Goal: Task Accomplishment & Management: Use online tool/utility

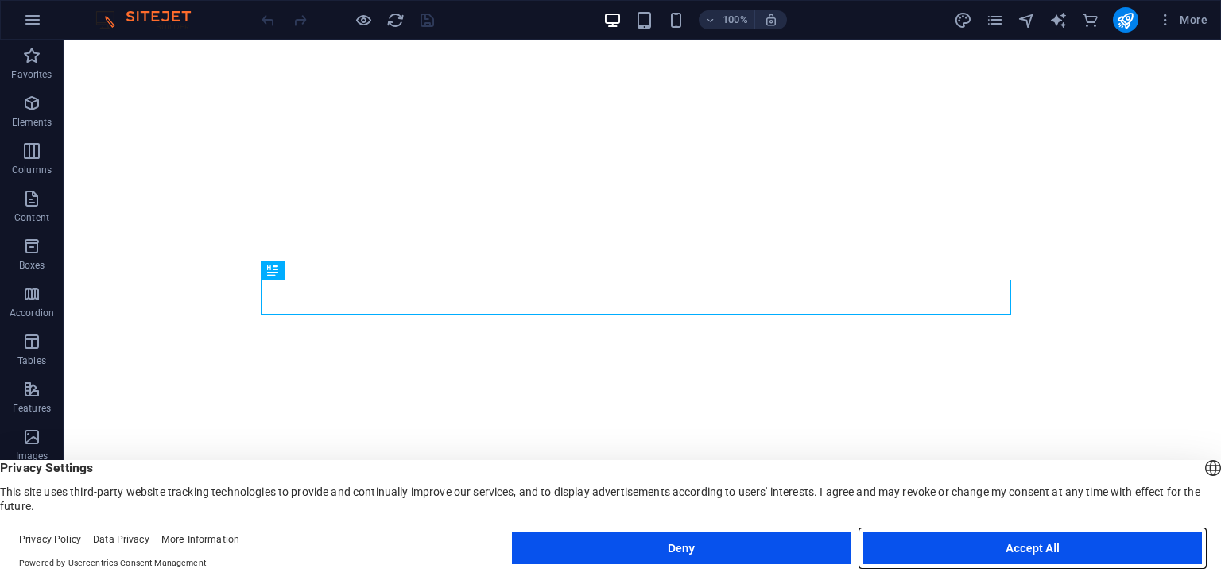
click at [946, 546] on button "Accept All" at bounding box center [1032, 549] width 339 height 32
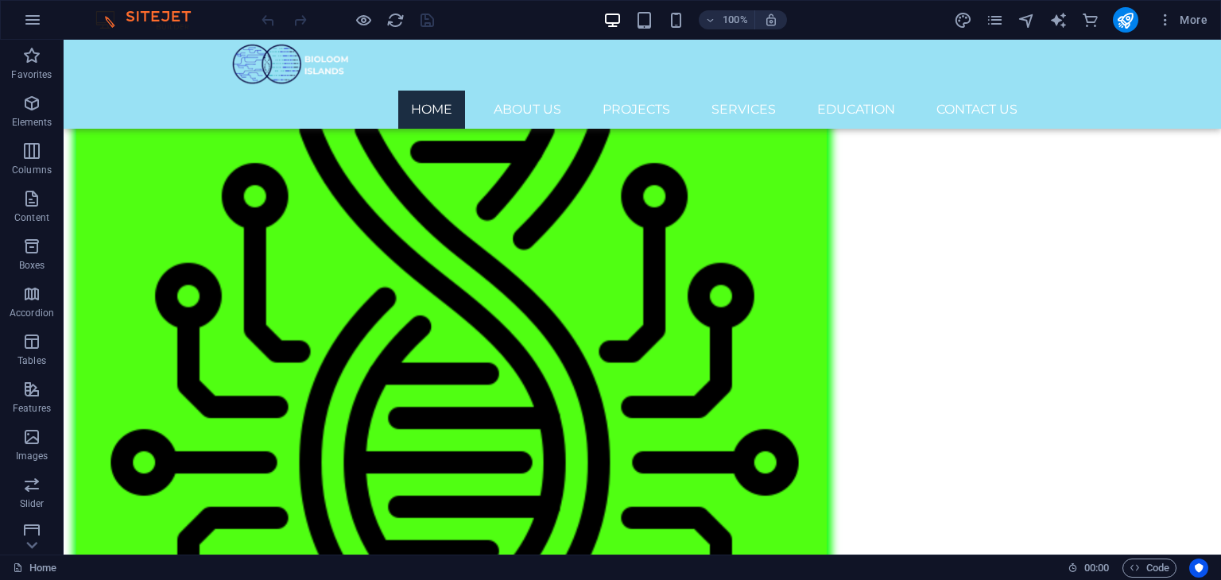
scroll to position [2870, 0]
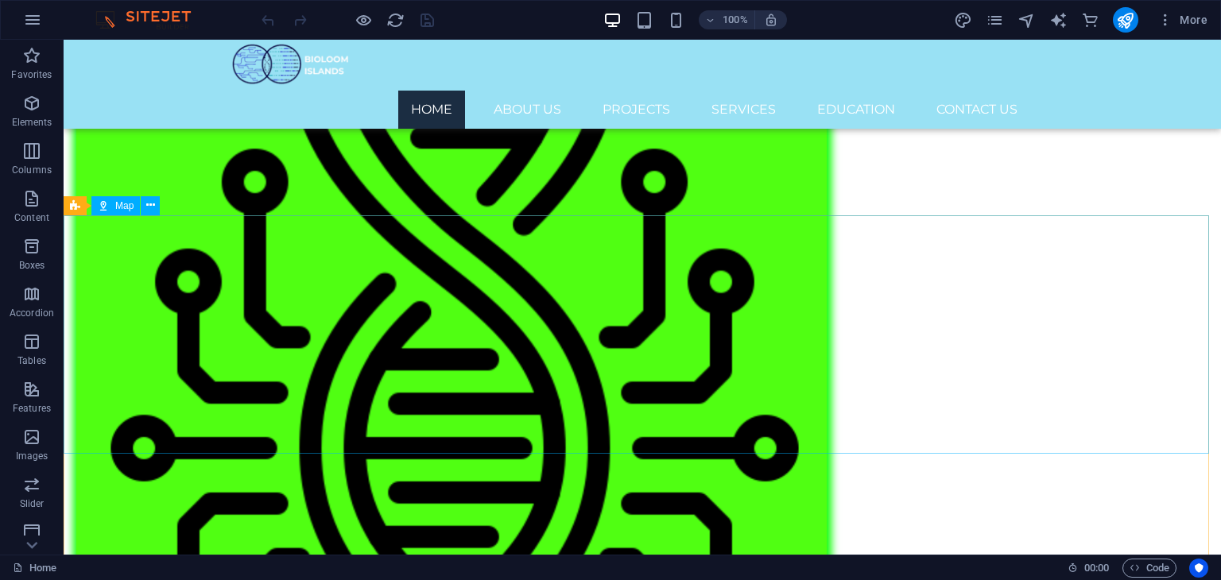
click at [105, 205] on icon at bounding box center [103, 205] width 11 height 19
click at [153, 205] on icon at bounding box center [150, 205] width 9 height 17
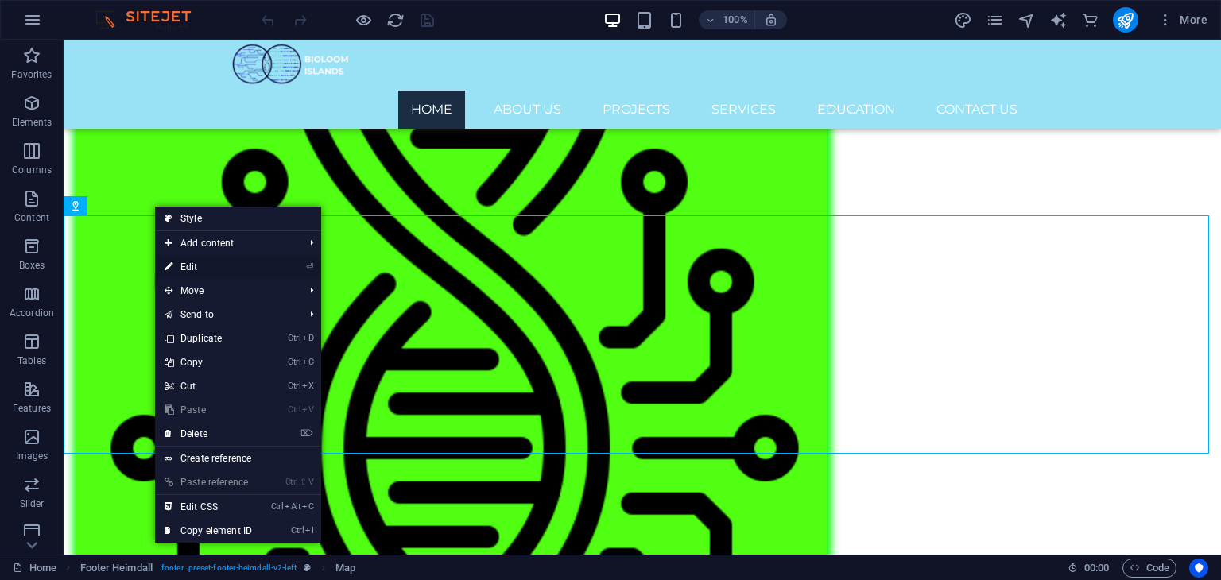
click at [219, 265] on link "⏎ Edit" at bounding box center [208, 267] width 107 height 24
select select "1"
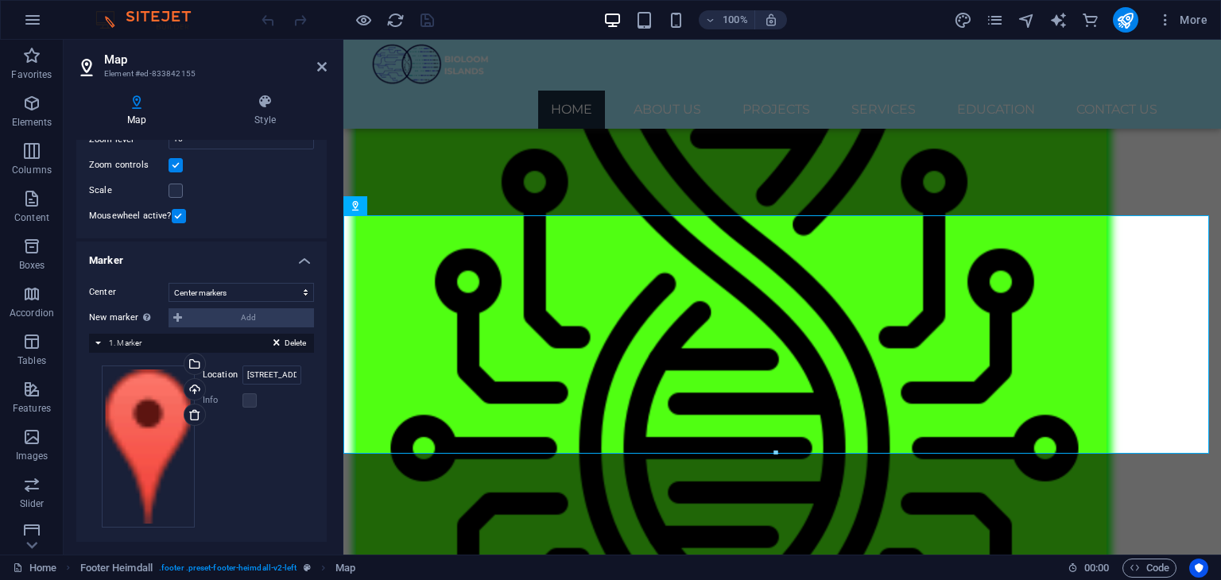
scroll to position [190, 0]
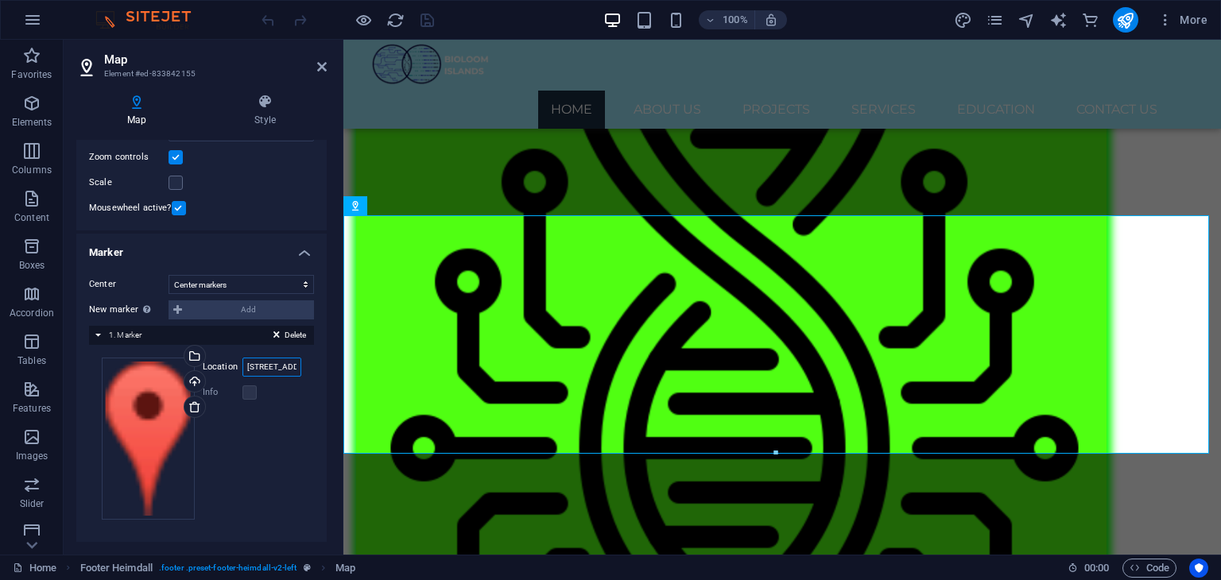
click at [254, 368] on input "[STREET_ADDRESS]" at bounding box center [271, 367] width 59 height 19
drag, startPoint x: 589, startPoint y: 405, endPoint x: 356, endPoint y: 373, distance: 235.2
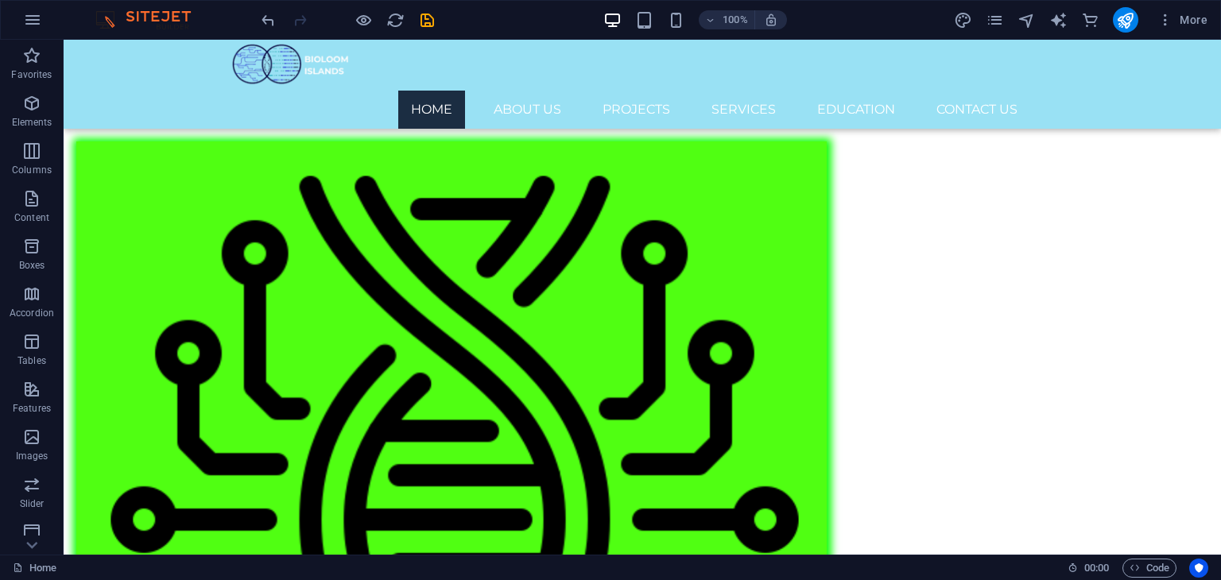
scroll to position [2800, 0]
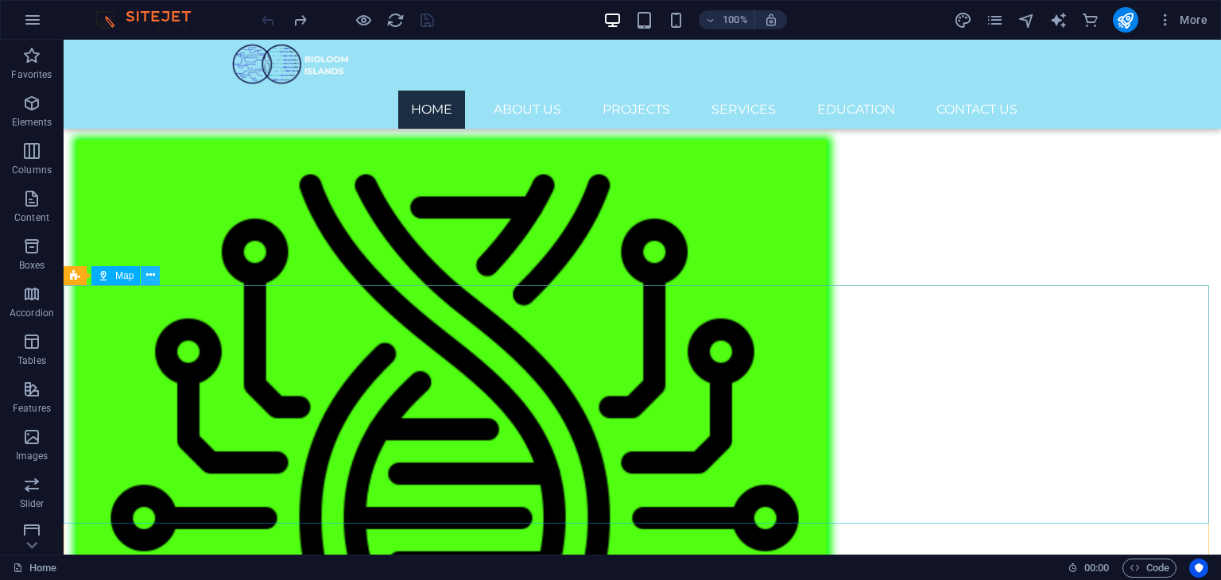
click at [148, 273] on icon at bounding box center [150, 275] width 9 height 17
click at [152, 273] on icon at bounding box center [150, 275] width 9 height 17
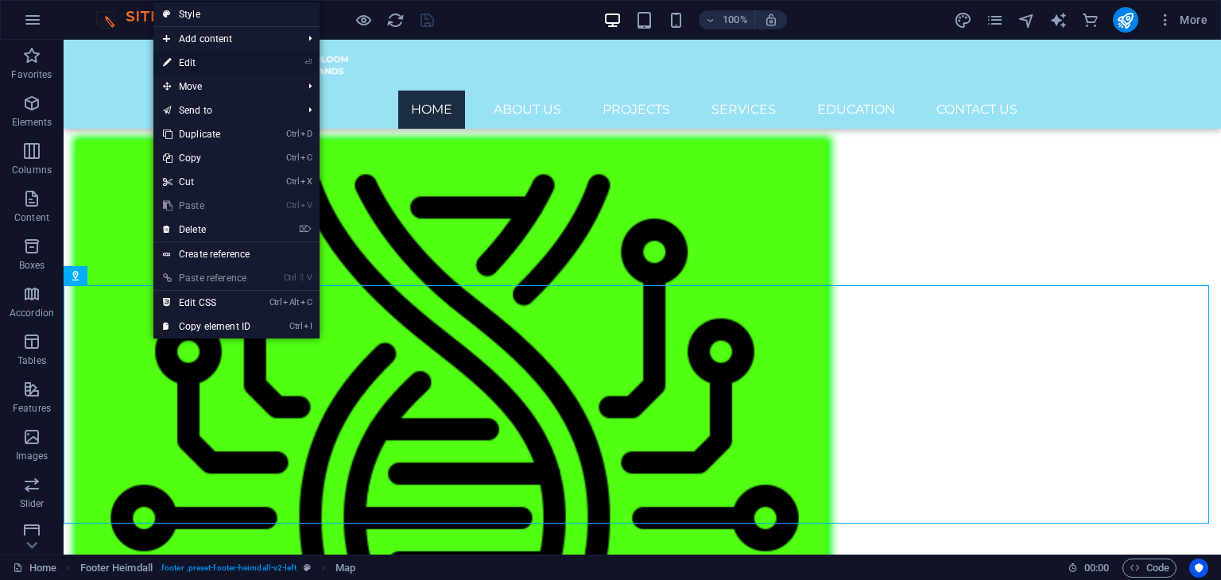
click at [222, 59] on link "⏎ Edit" at bounding box center [206, 63] width 107 height 24
select select "1"
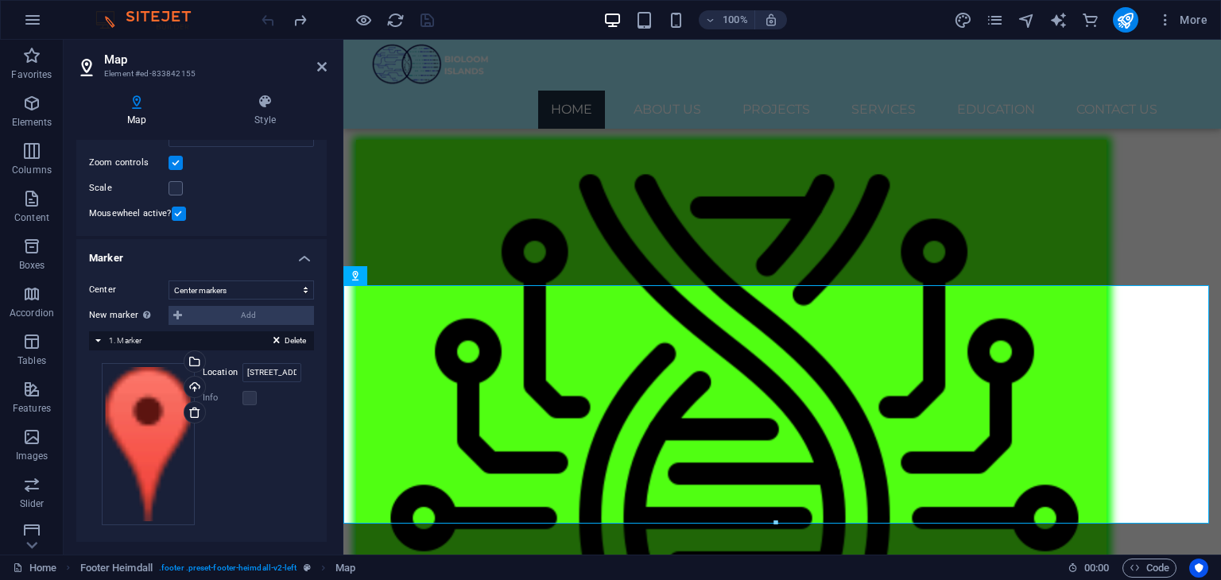
scroll to position [188, 0]
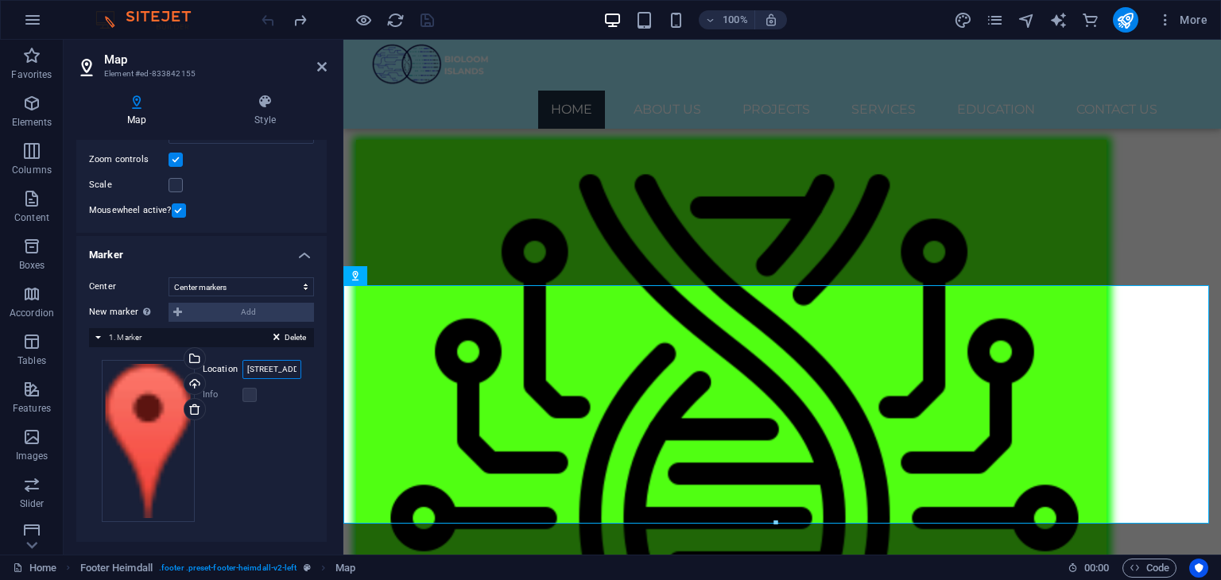
click at [283, 366] on input "[STREET_ADDRESS]" at bounding box center [271, 369] width 59 height 19
drag, startPoint x: 586, startPoint y: 406, endPoint x: 385, endPoint y: 370, distance: 204.4
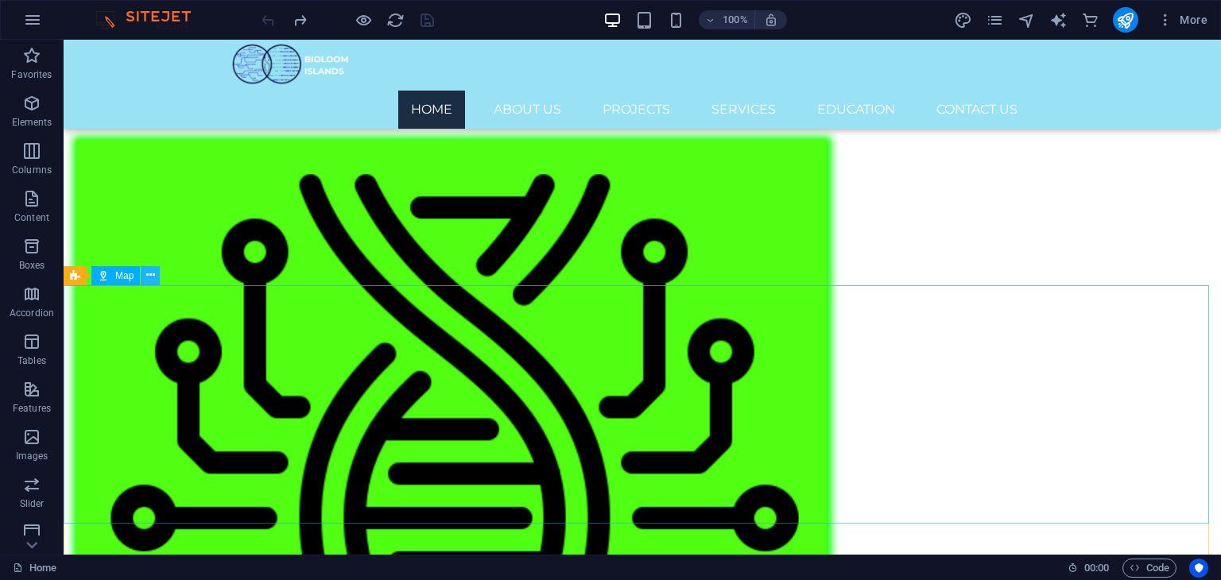
click at [156, 277] on button at bounding box center [150, 275] width 19 height 19
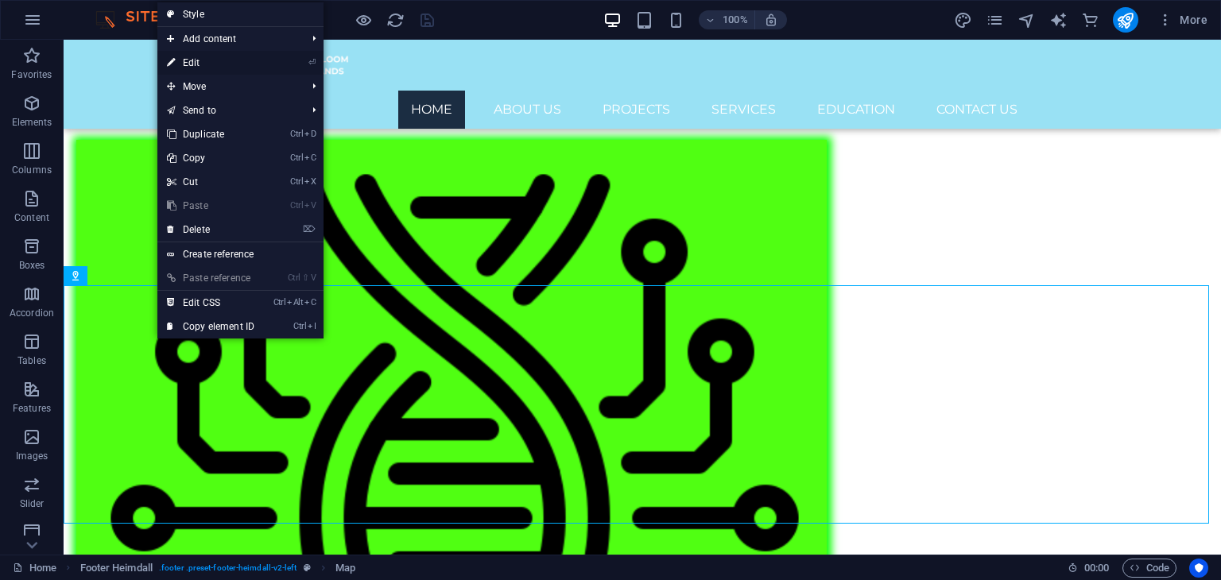
click at [247, 68] on link "⏎ Edit" at bounding box center [210, 63] width 107 height 24
select select "1"
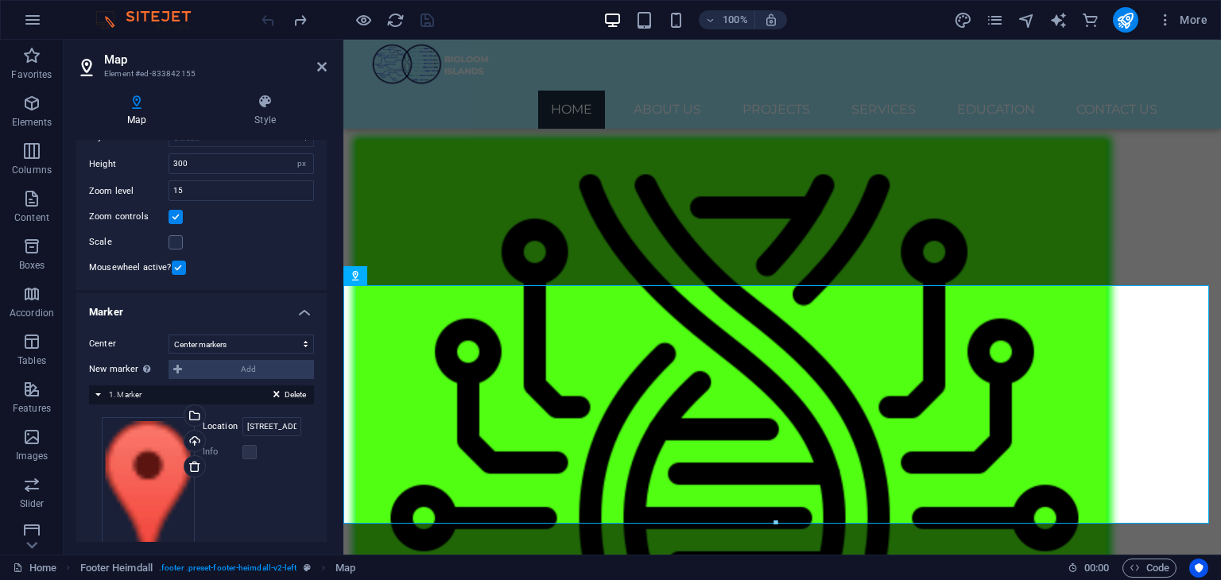
scroll to position [190, 0]
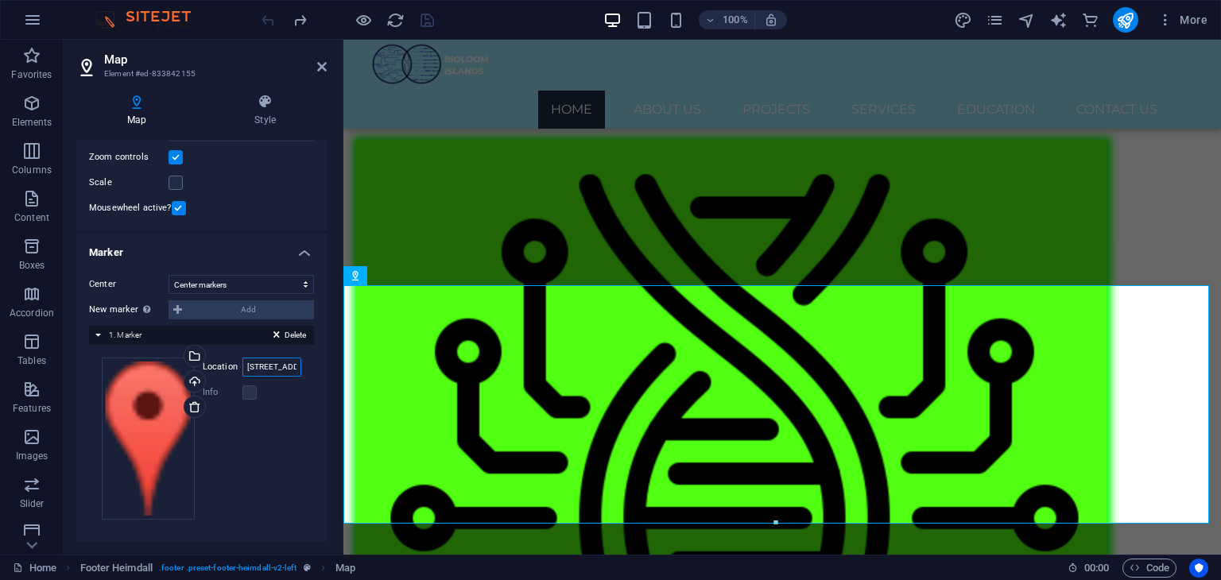
click at [259, 363] on input "[STREET_ADDRESS]" at bounding box center [271, 367] width 59 height 19
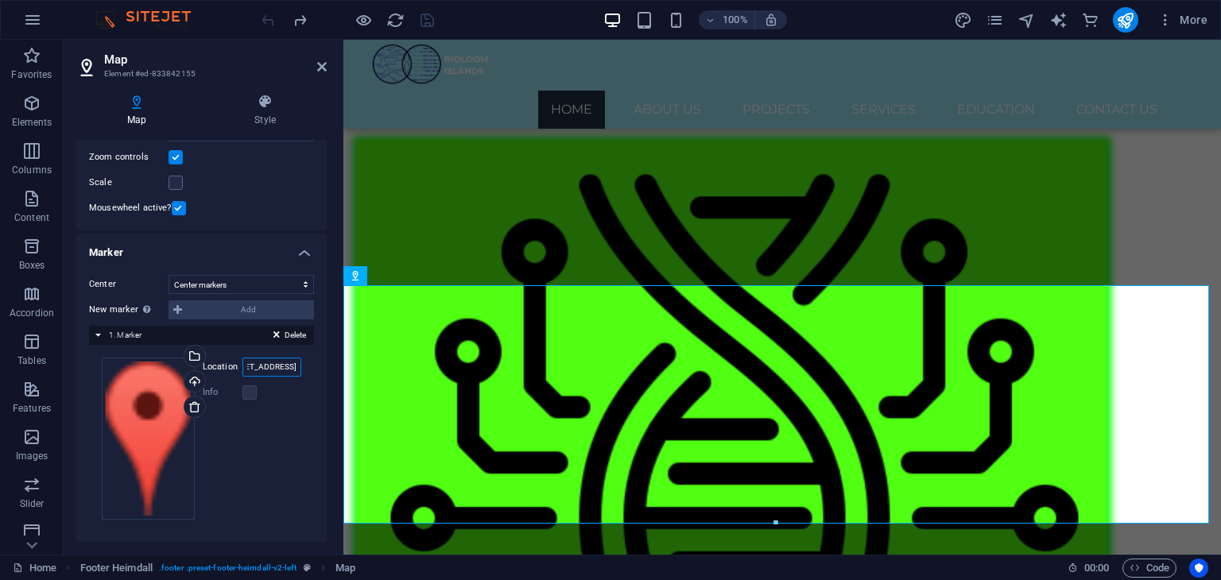
drag, startPoint x: 245, startPoint y: 363, endPoint x: 343, endPoint y: 368, distance: 97.9
click at [343, 368] on aside "Map Element #ed-833842155 Map Style Map options Map center [STREET_ADDRESS] Map…" at bounding box center [204, 297] width 280 height 515
paste input "text"
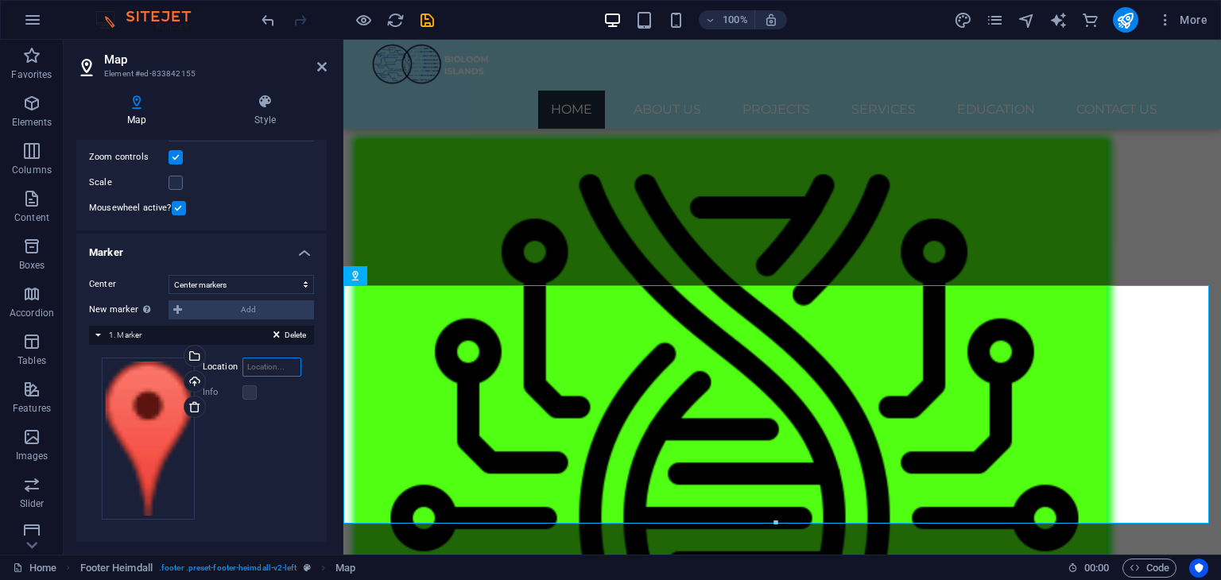
paste input "[URL][DOMAIN_NAME]"
click at [410, 277] on span "Map" at bounding box center [404, 276] width 18 height 10
type input "[URL][DOMAIN_NAME]"
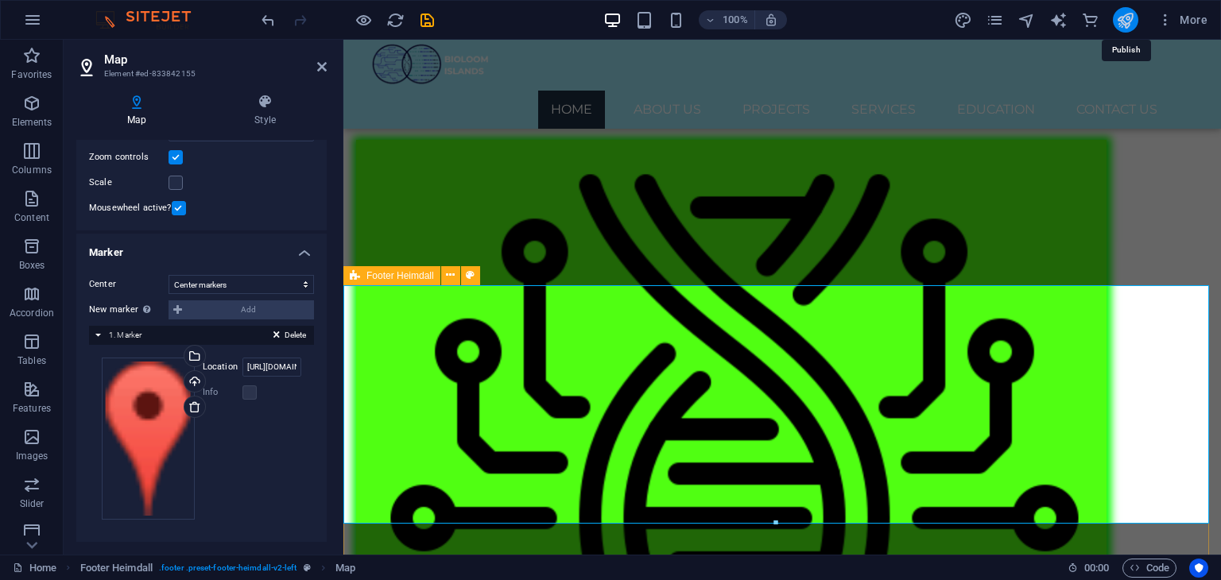
click at [1126, 22] on icon "publish" at bounding box center [1125, 20] width 18 height 18
